Goal: Information Seeking & Learning: Learn about a topic

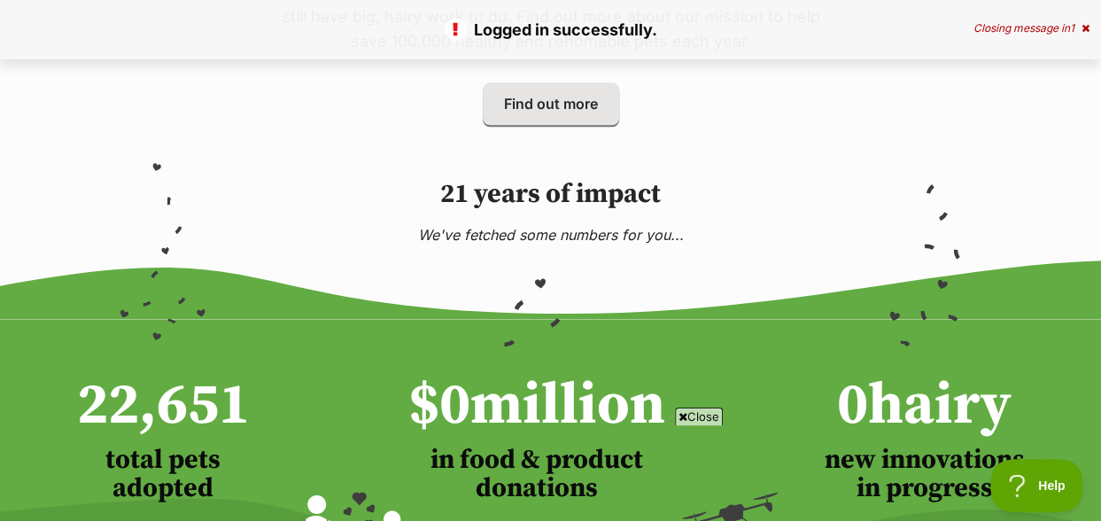
scroll to position [1063, 0]
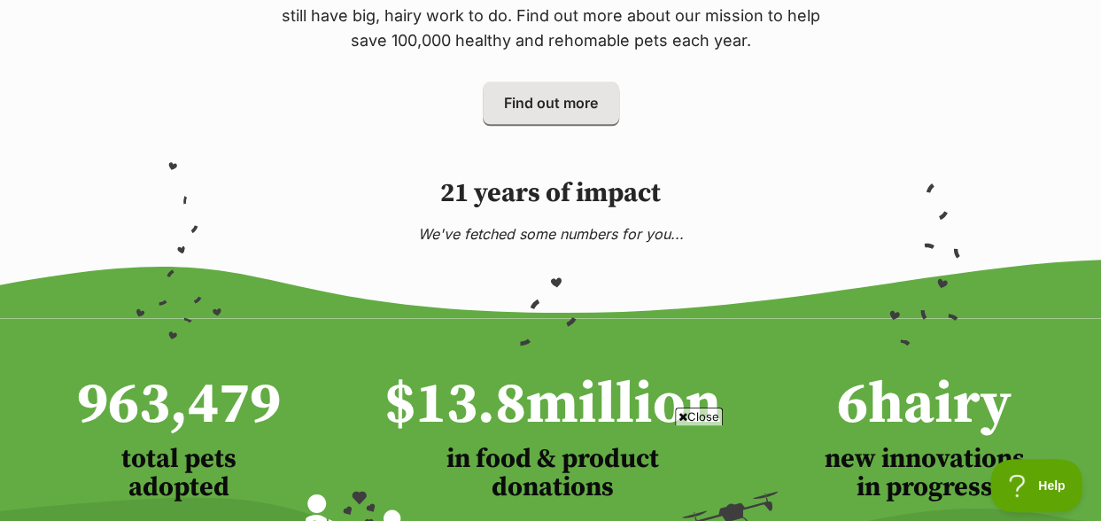
click at [703, 416] on span "Close" at bounding box center [699, 416] width 48 height 18
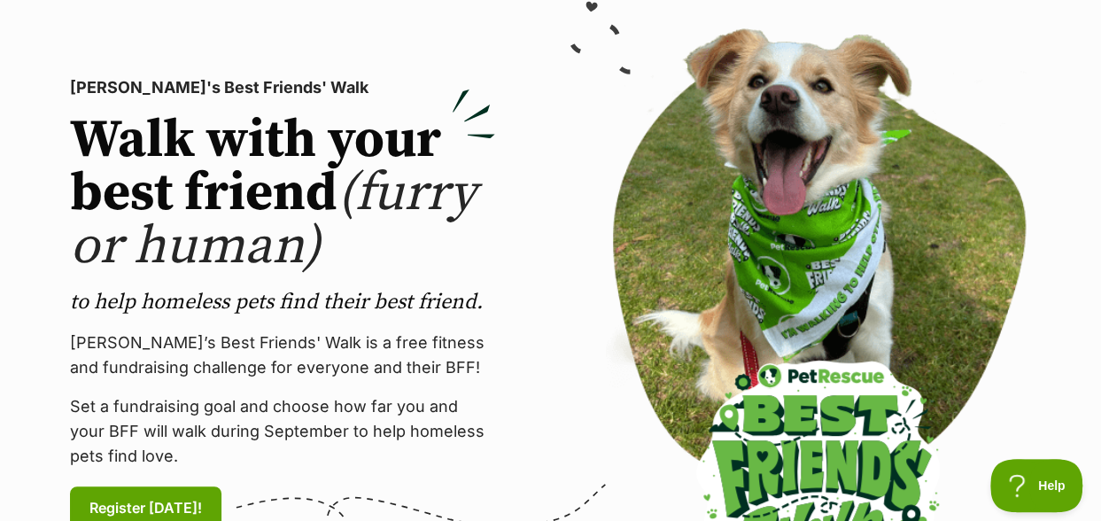
scroll to position [0, 0]
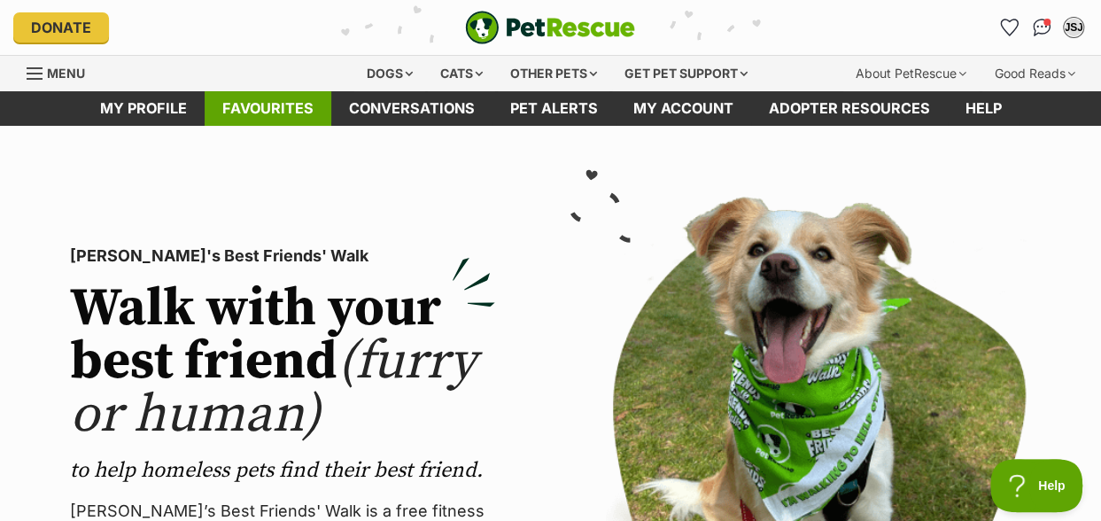
click at [270, 103] on link "Favourites" at bounding box center [268, 108] width 127 height 35
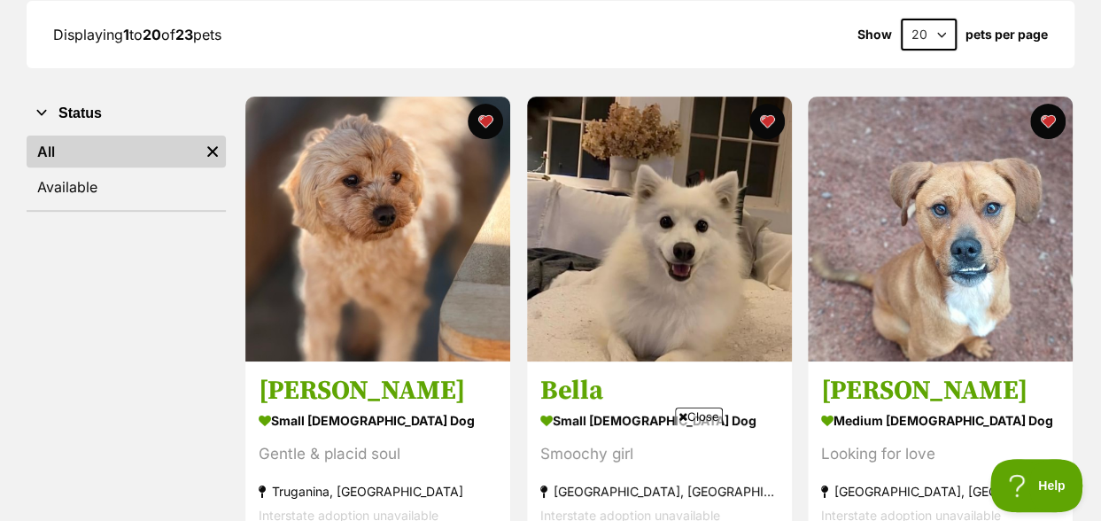
click at [698, 412] on span "Close" at bounding box center [699, 416] width 48 height 18
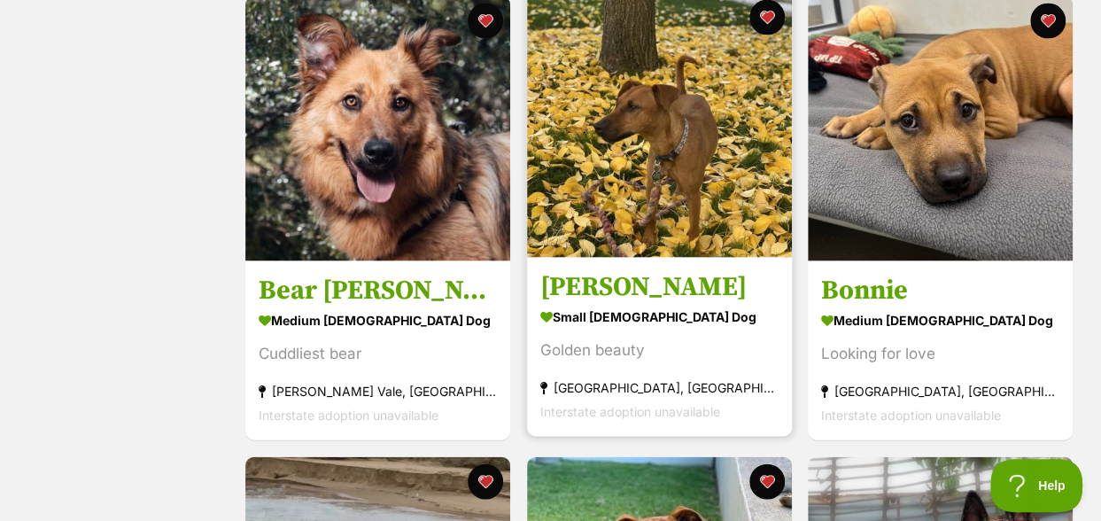
scroll to position [1772, 0]
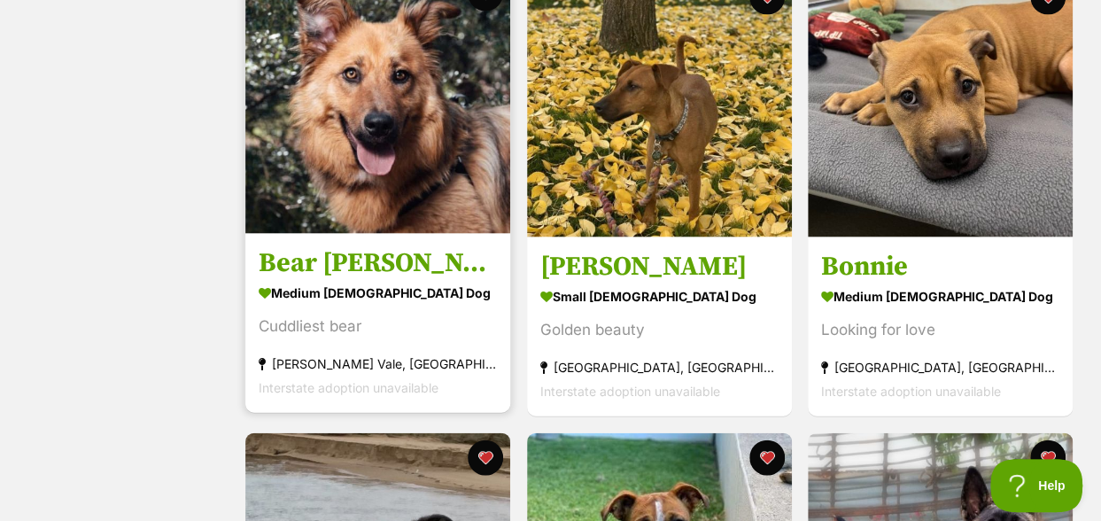
click at [368, 175] on img at bounding box center [377, 101] width 265 height 265
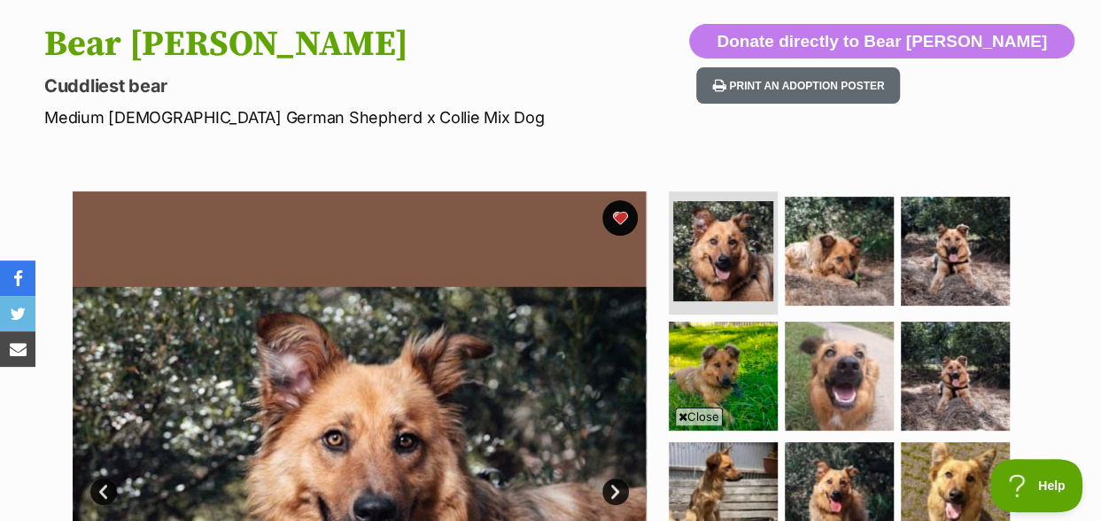
click at [687, 415] on span "Close" at bounding box center [699, 416] width 48 height 18
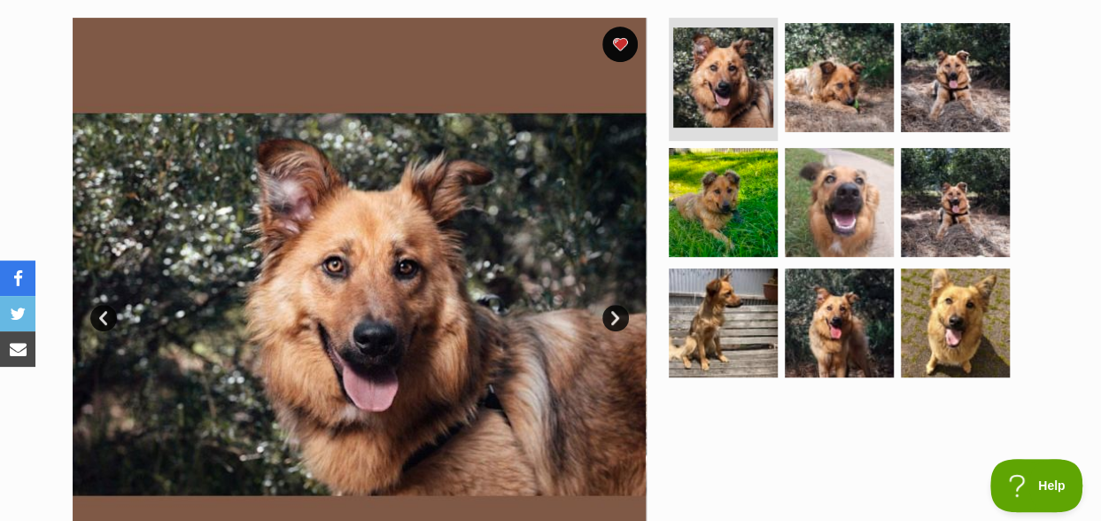
scroll to position [354, 0]
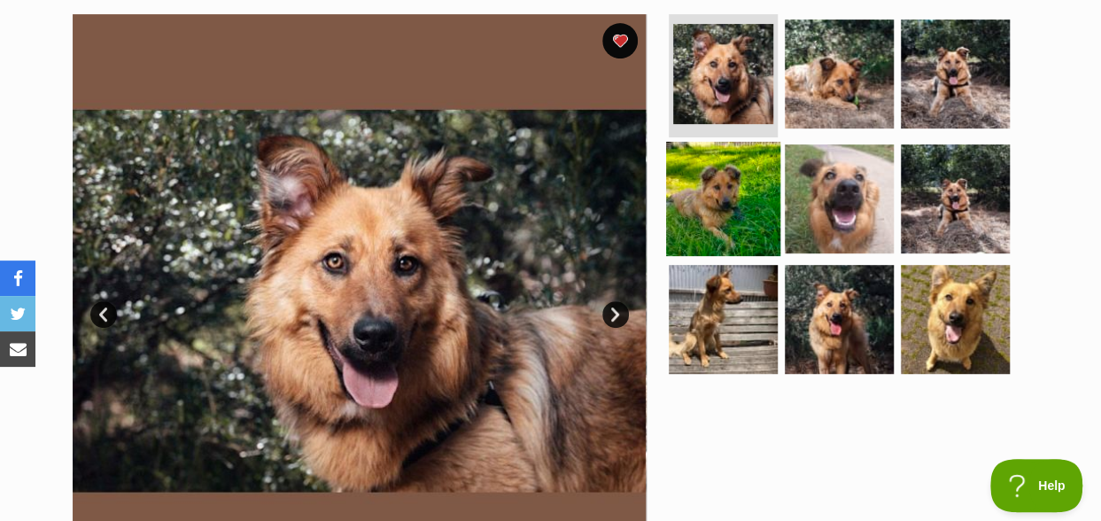
click at [718, 204] on img at bounding box center [723, 199] width 114 height 114
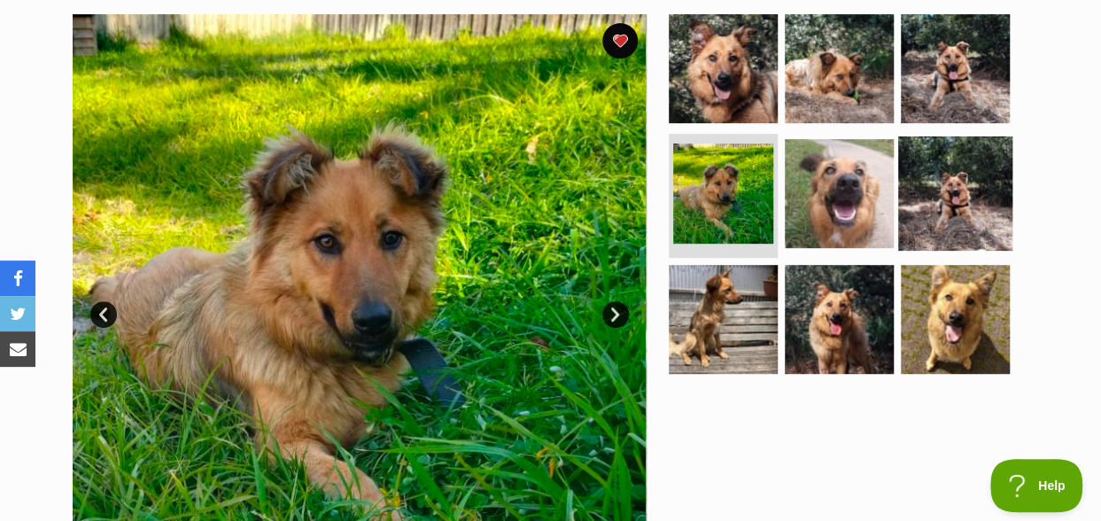
click at [949, 193] on img at bounding box center [955, 193] width 114 height 114
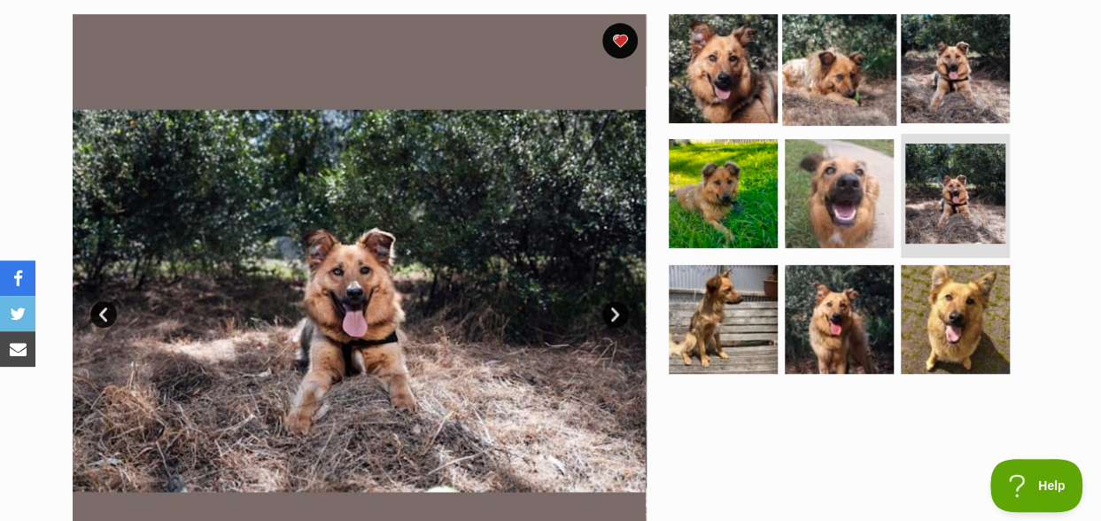
click at [820, 76] on img at bounding box center [839, 68] width 114 height 114
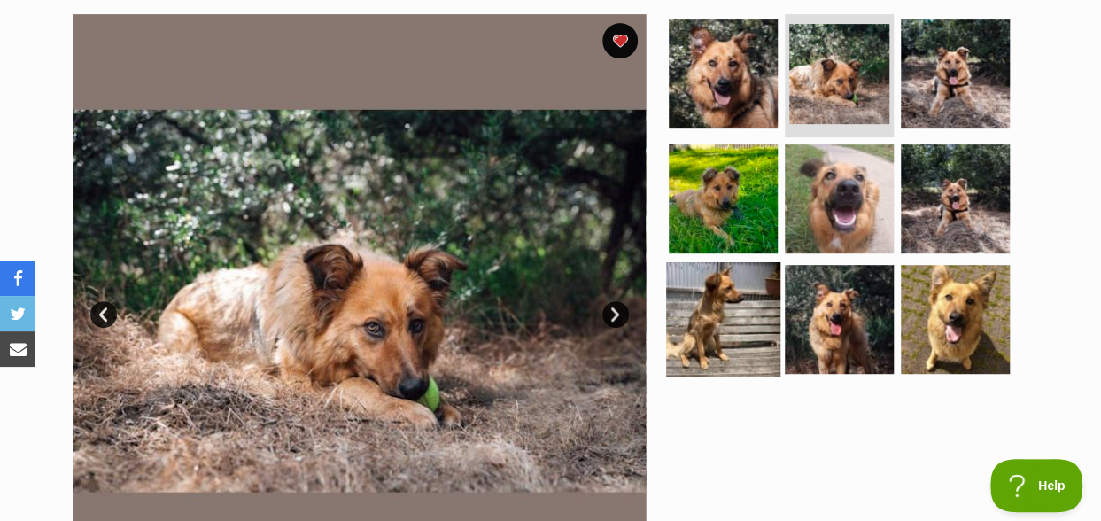
click at [731, 318] on img at bounding box center [723, 319] width 114 height 114
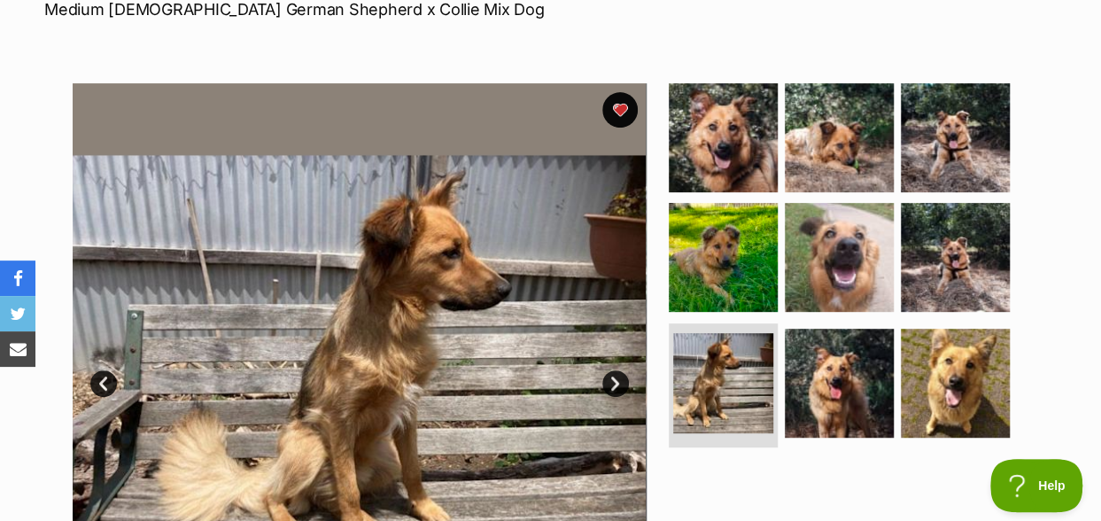
scroll to position [0, 0]
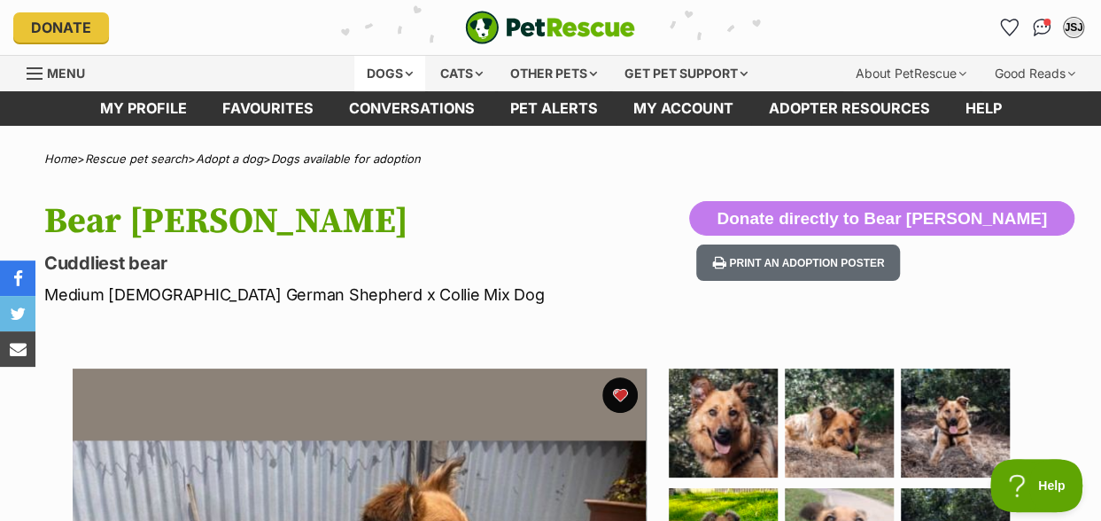
click at [384, 73] on div "Dogs" at bounding box center [389, 73] width 71 height 35
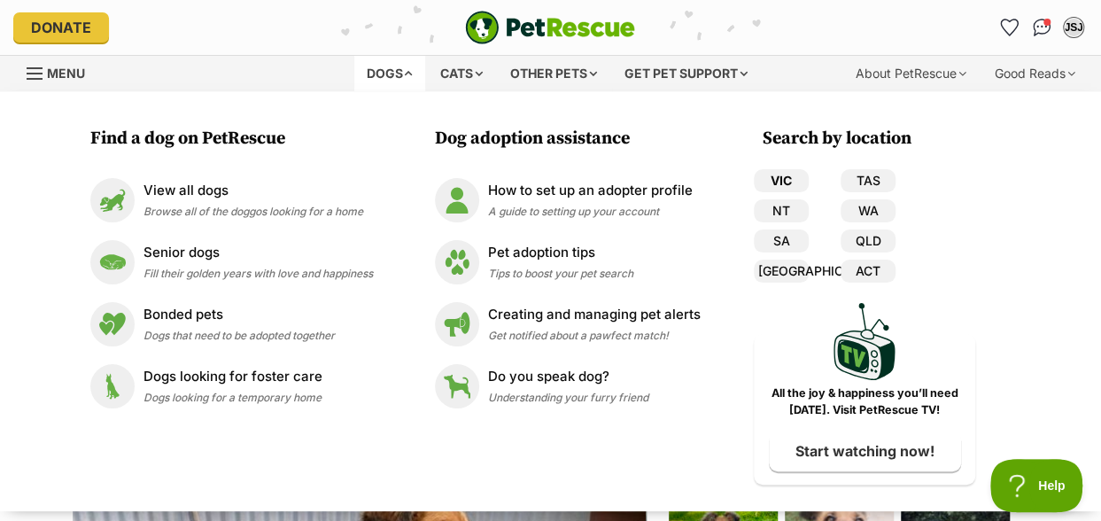
click at [773, 177] on link "VIC" at bounding box center [781, 180] width 55 height 23
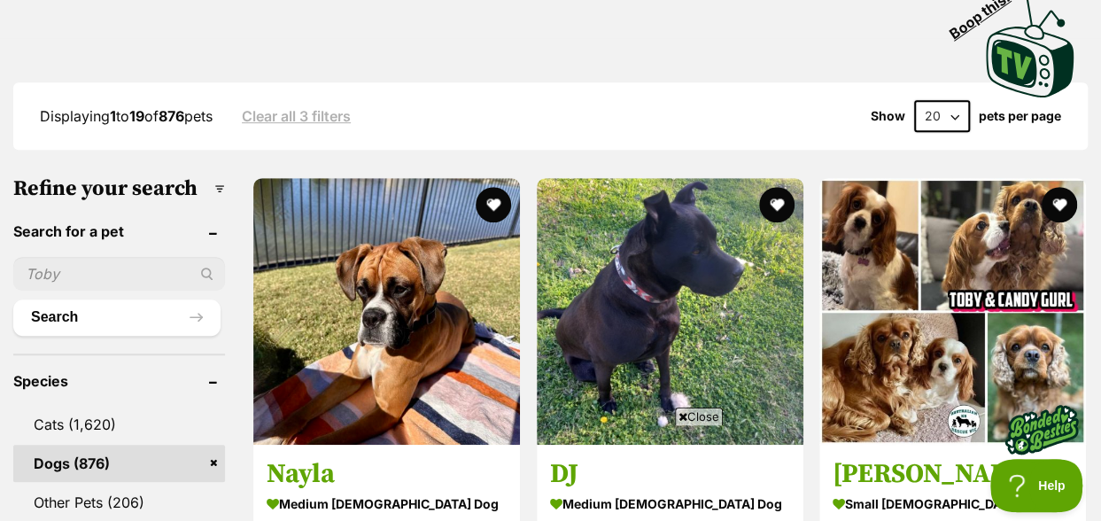
click at [704, 418] on span "Close" at bounding box center [699, 416] width 48 height 18
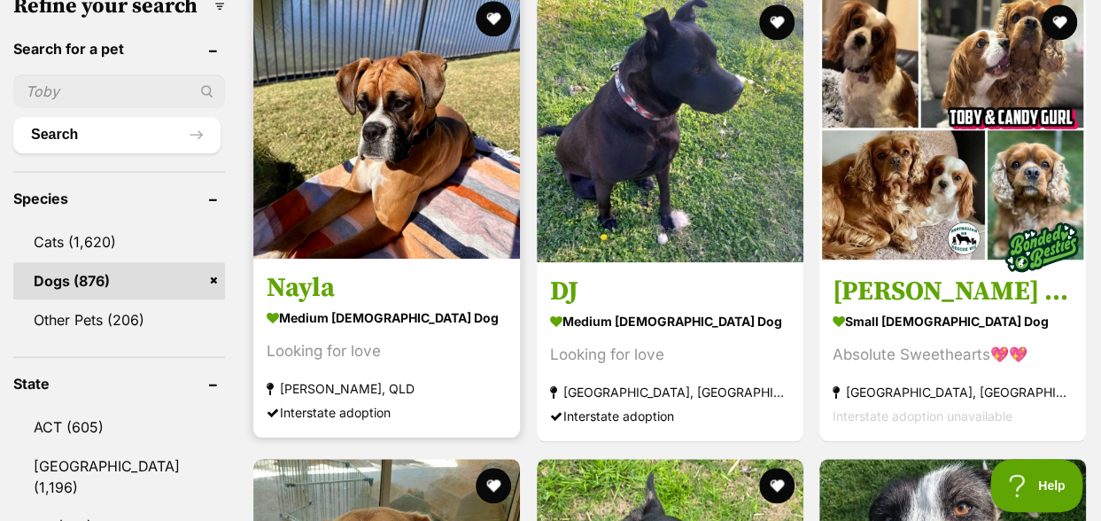
scroll to position [620, 0]
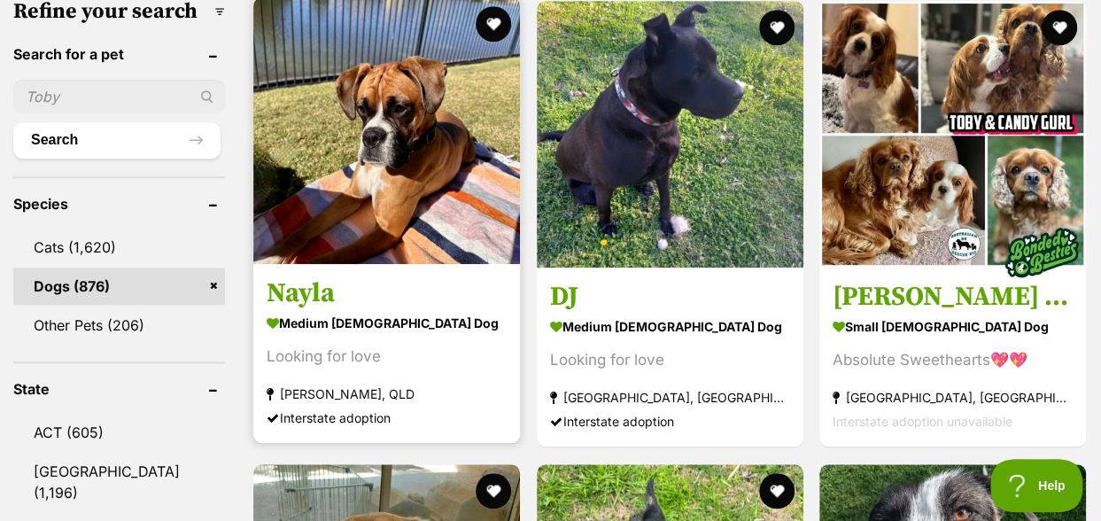
click at [399, 139] on img at bounding box center [386, 130] width 267 height 267
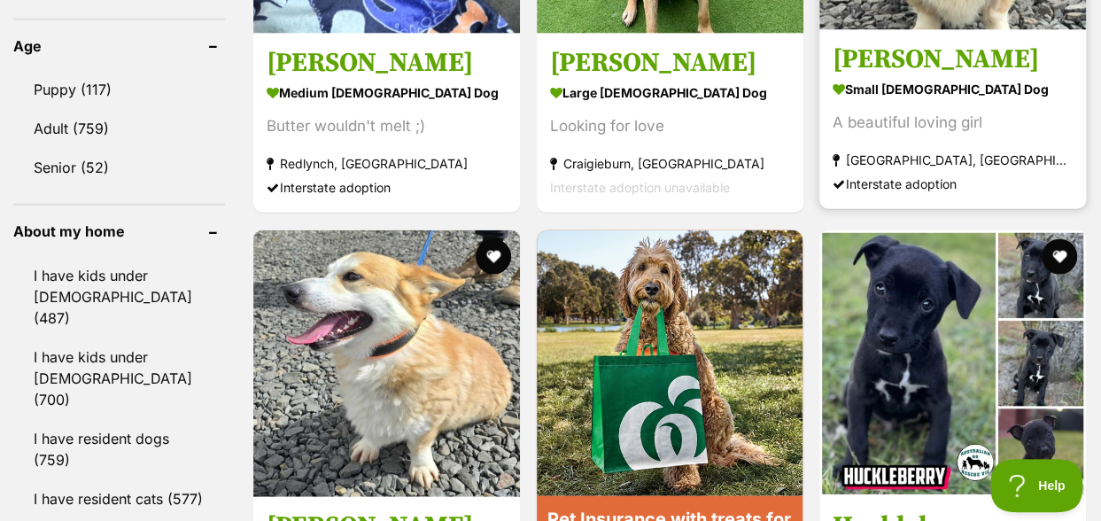
scroll to position [1772, 0]
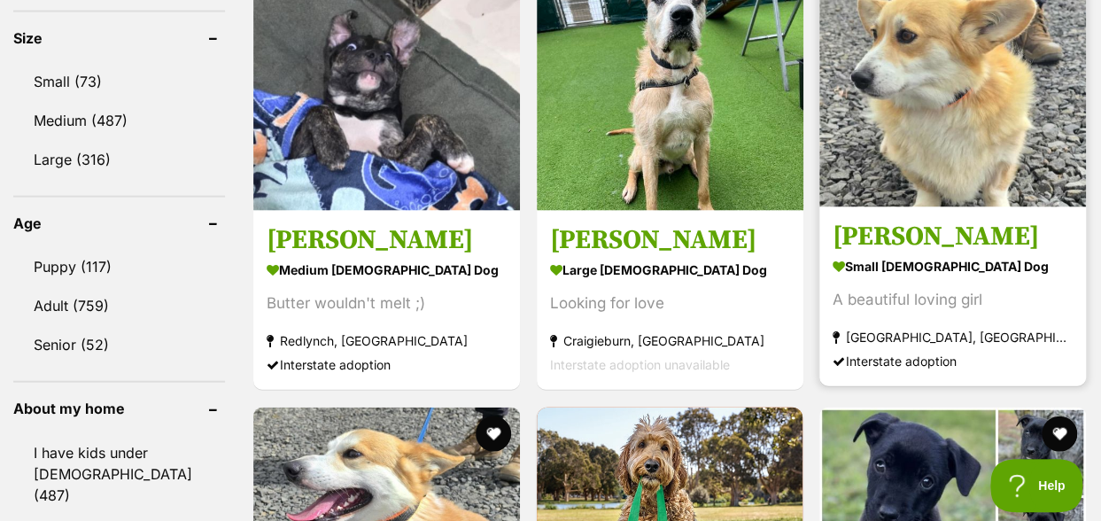
click at [920, 97] on img at bounding box center [952, 74] width 267 height 267
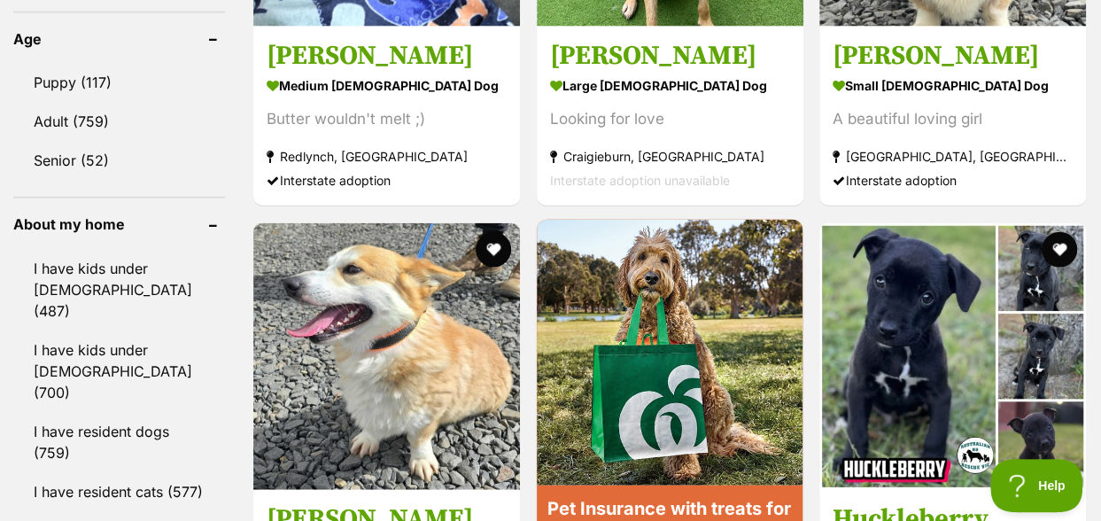
scroll to position [2037, 0]
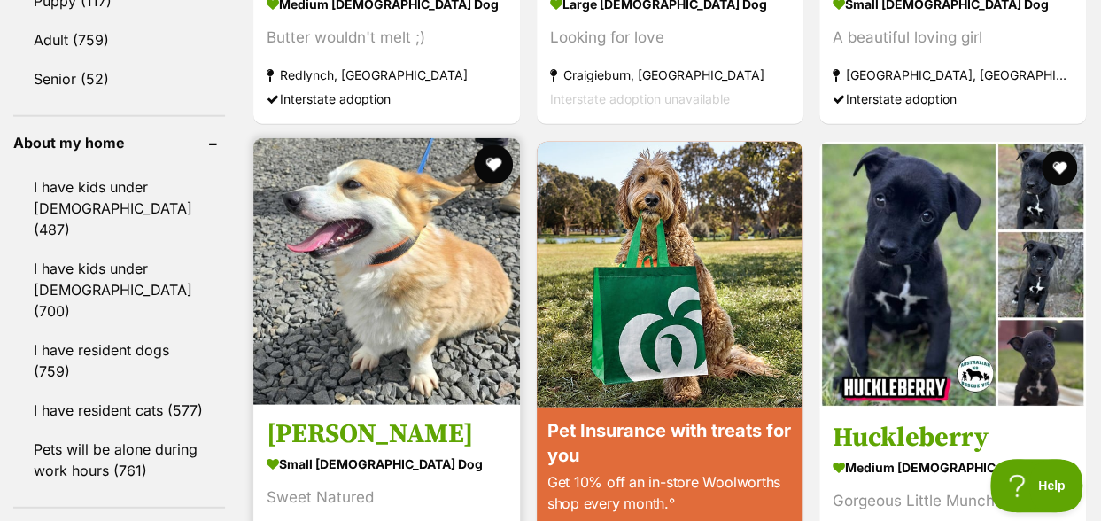
click at [493, 145] on button "favourite" at bounding box center [493, 164] width 39 height 39
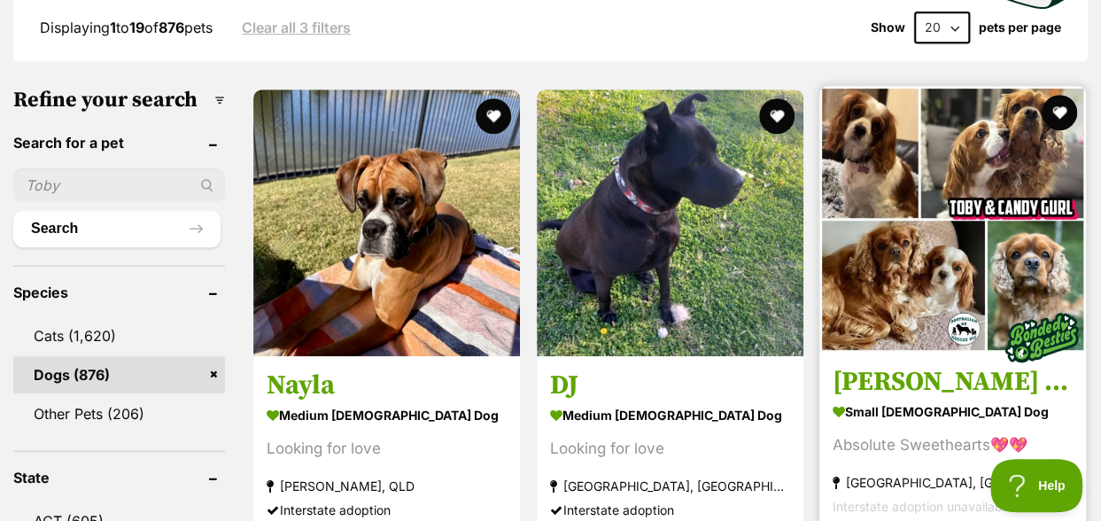
scroll to position [0, 0]
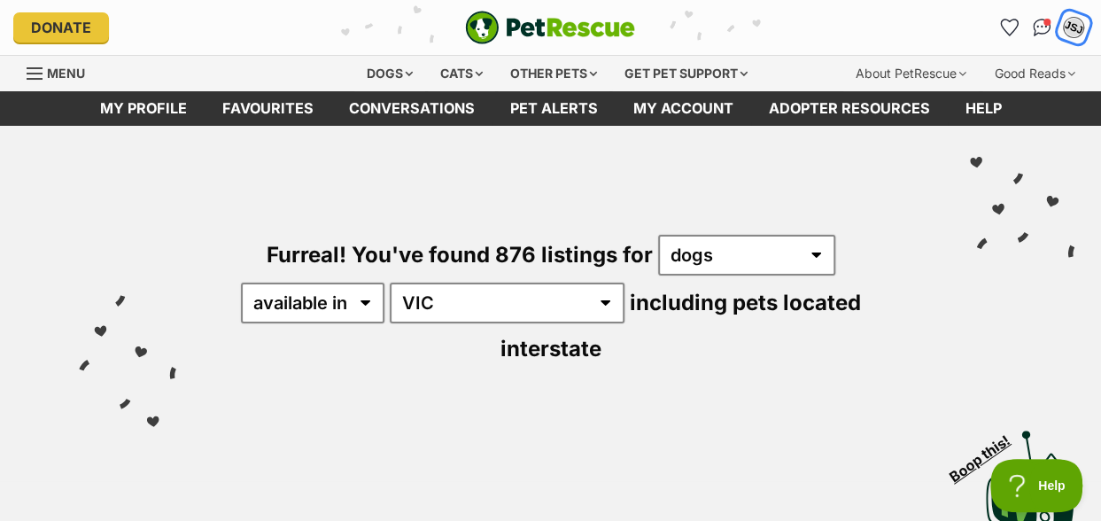
click at [1070, 32] on div "JSJ" at bounding box center [1073, 27] width 23 height 23
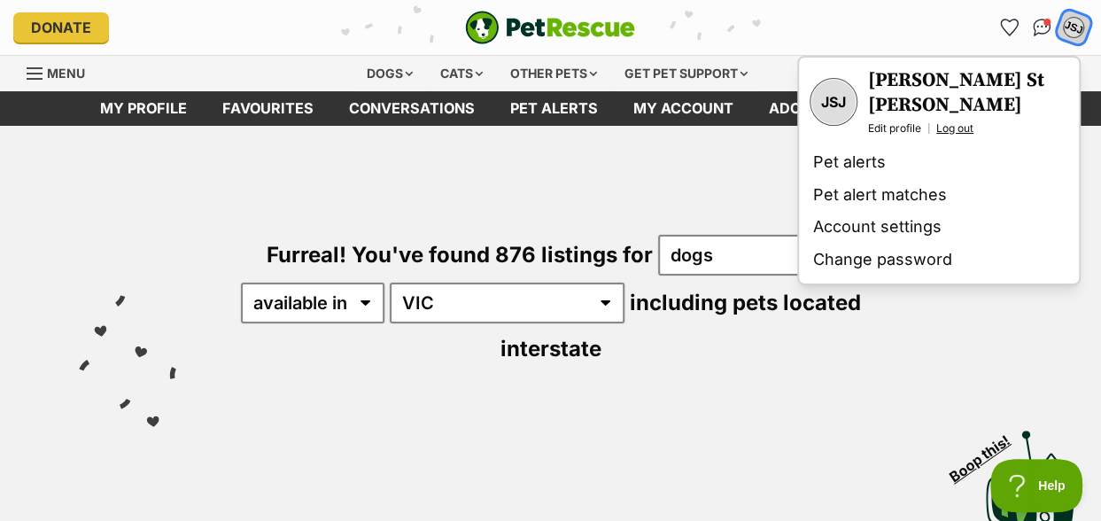
click at [958, 121] on link "Log out" at bounding box center [954, 128] width 37 height 14
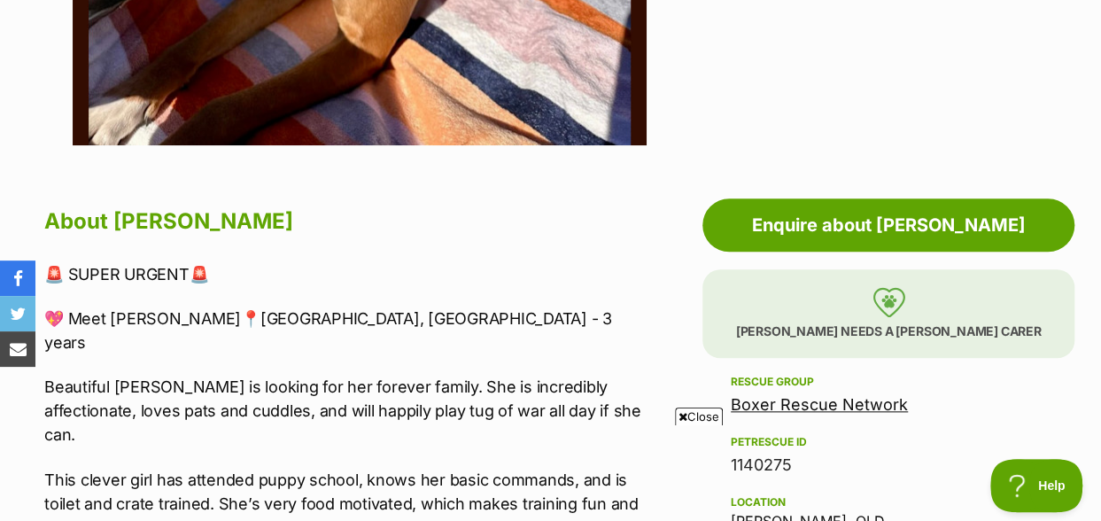
click at [702, 415] on span "Close" at bounding box center [699, 416] width 48 height 18
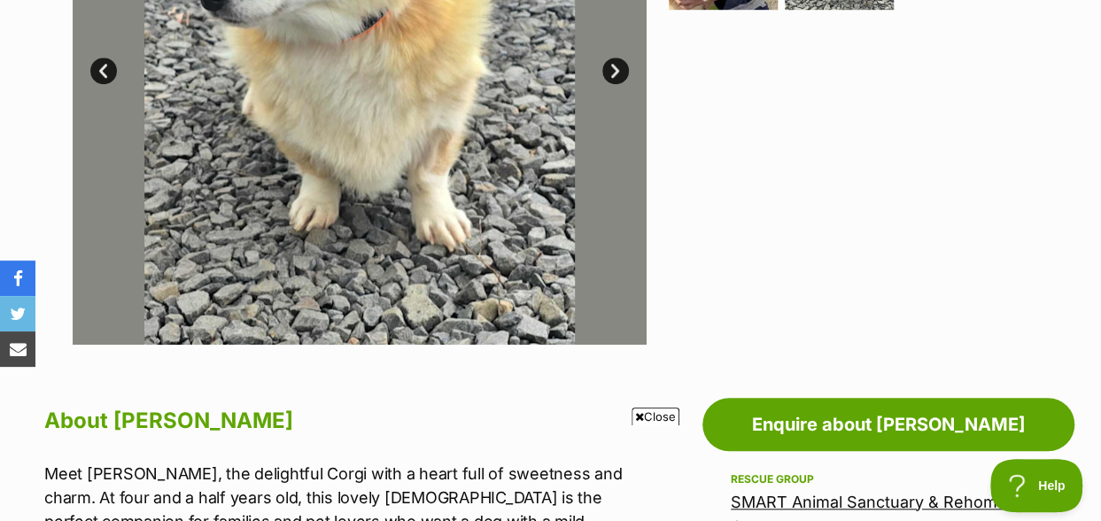
scroll to position [620, 0]
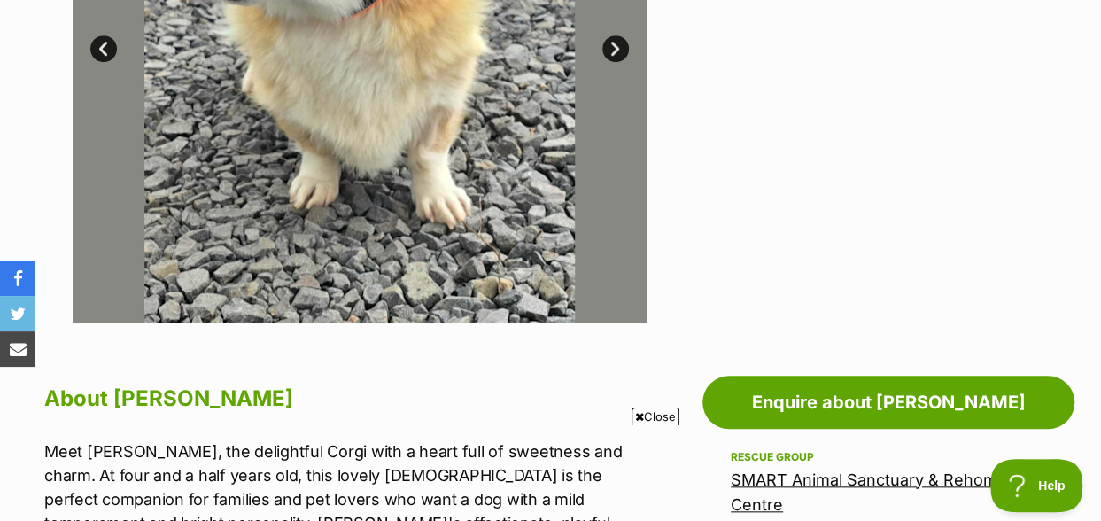
click at [647, 417] on span "Close" at bounding box center [656, 416] width 48 height 18
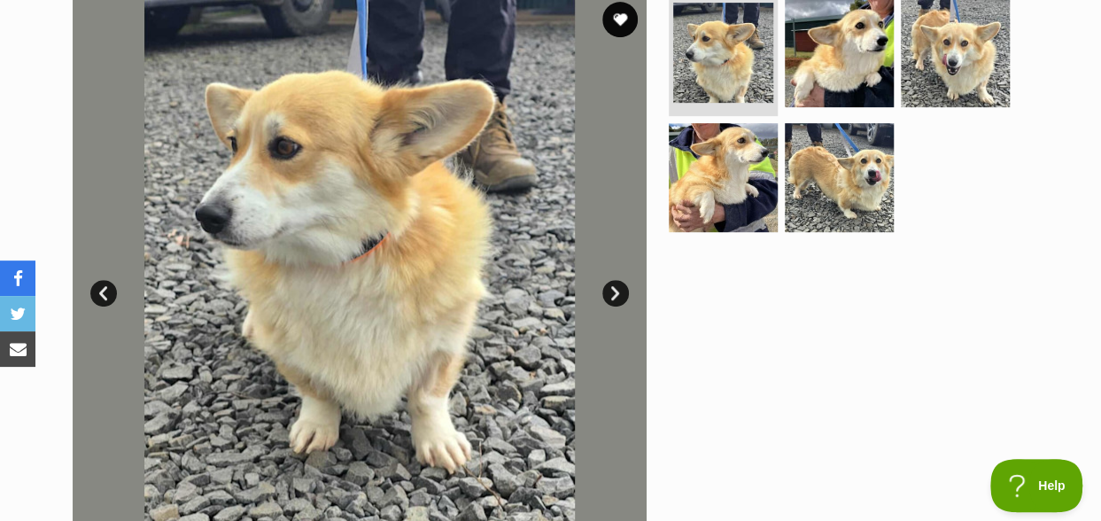
scroll to position [266, 0]
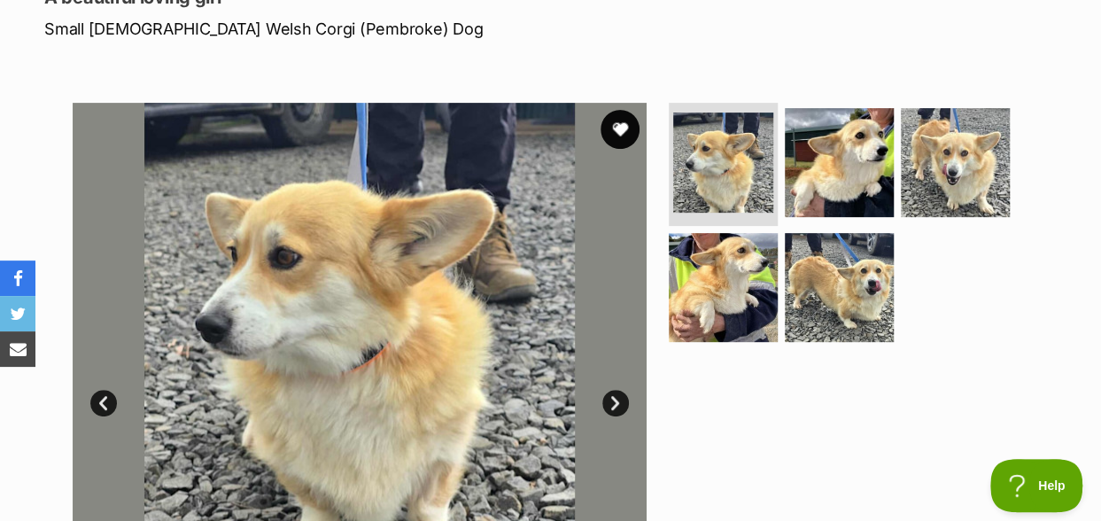
click at [618, 127] on button "favourite" at bounding box center [620, 129] width 39 height 39
